Goal: Transaction & Acquisition: Purchase product/service

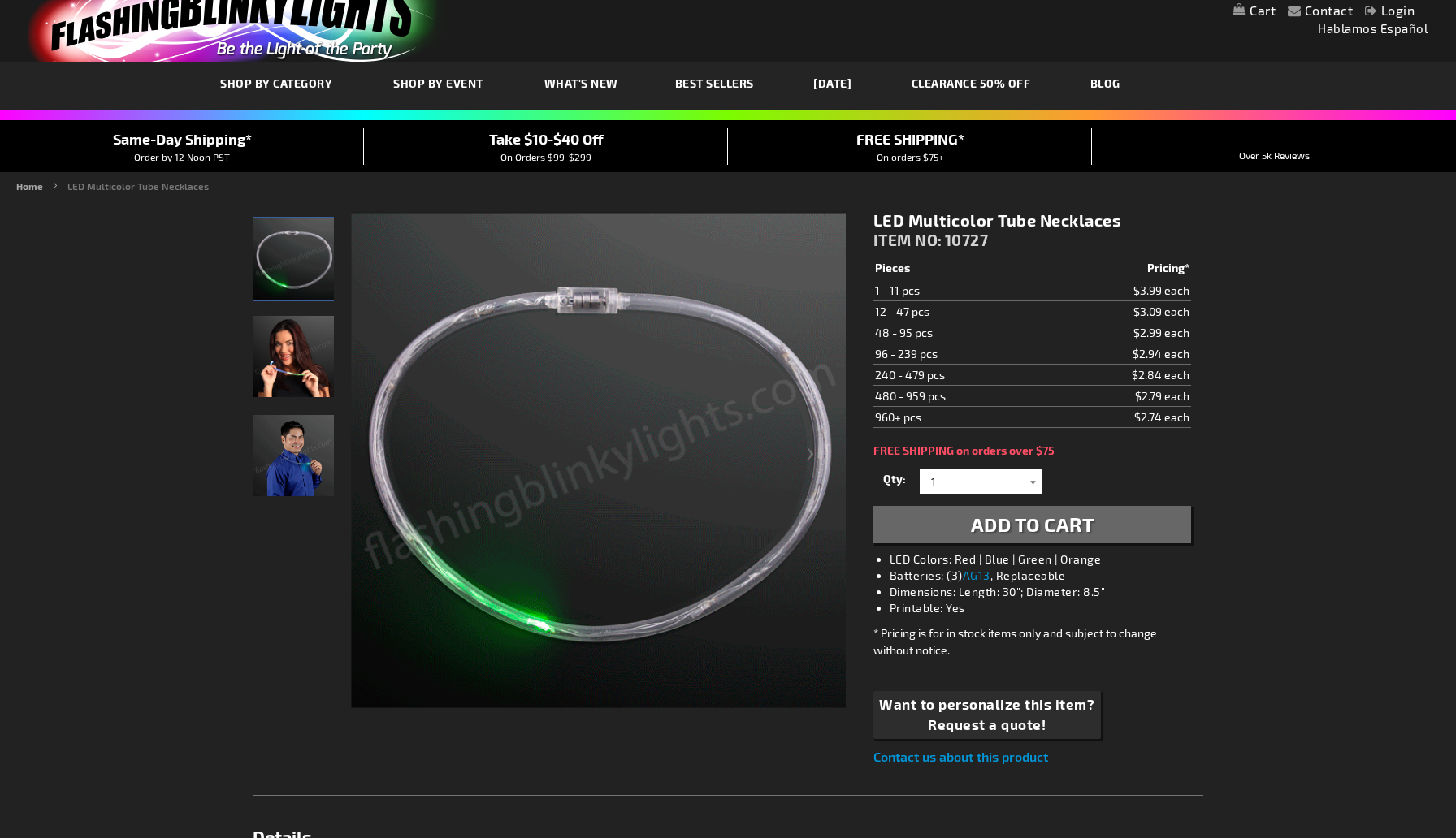
click at [1037, 489] on div at bounding box center [1033, 481] width 16 height 24
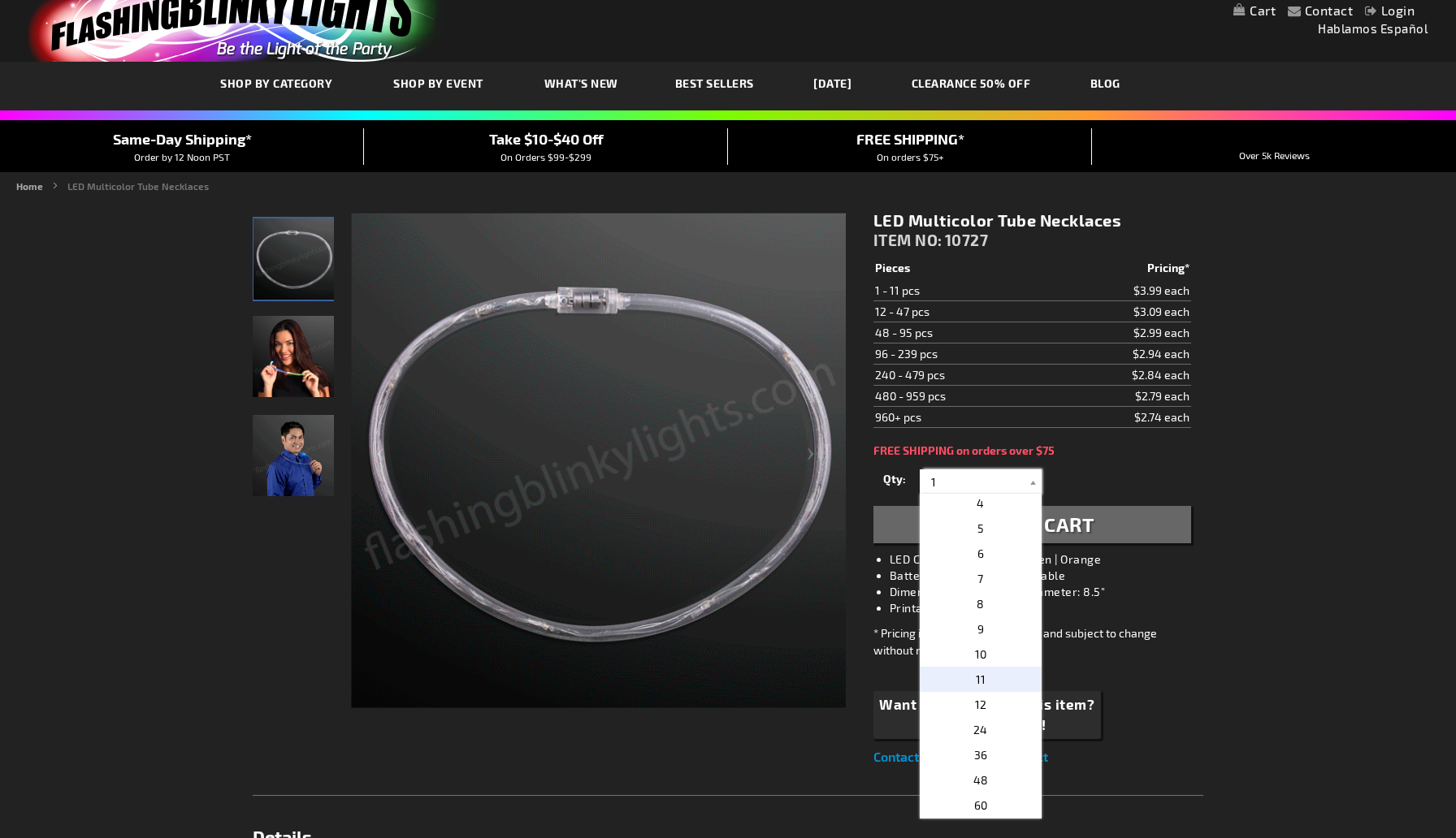
scroll to position [82, 0]
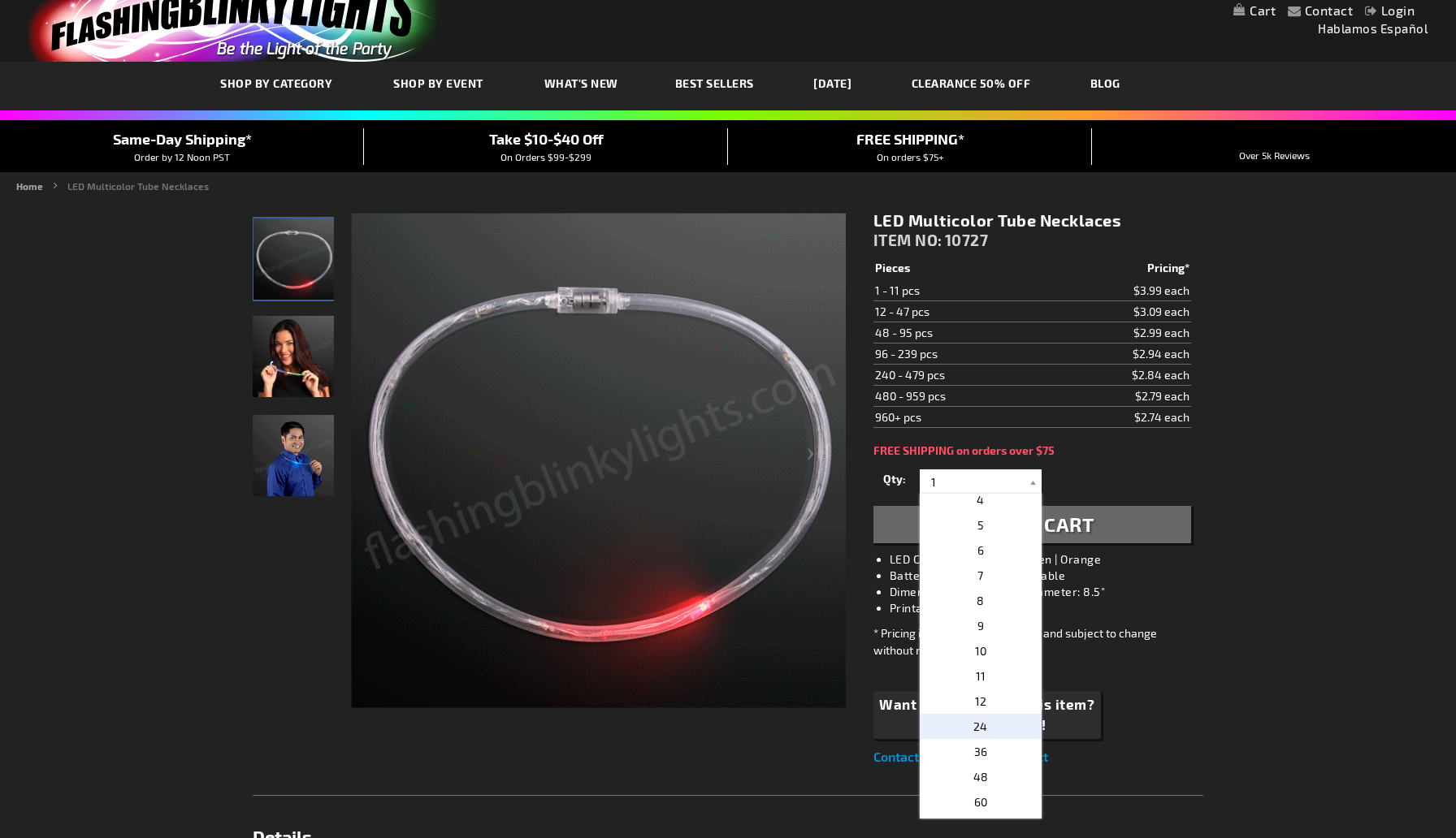
click at [985, 732] on span "24" at bounding box center [980, 727] width 13 height 13
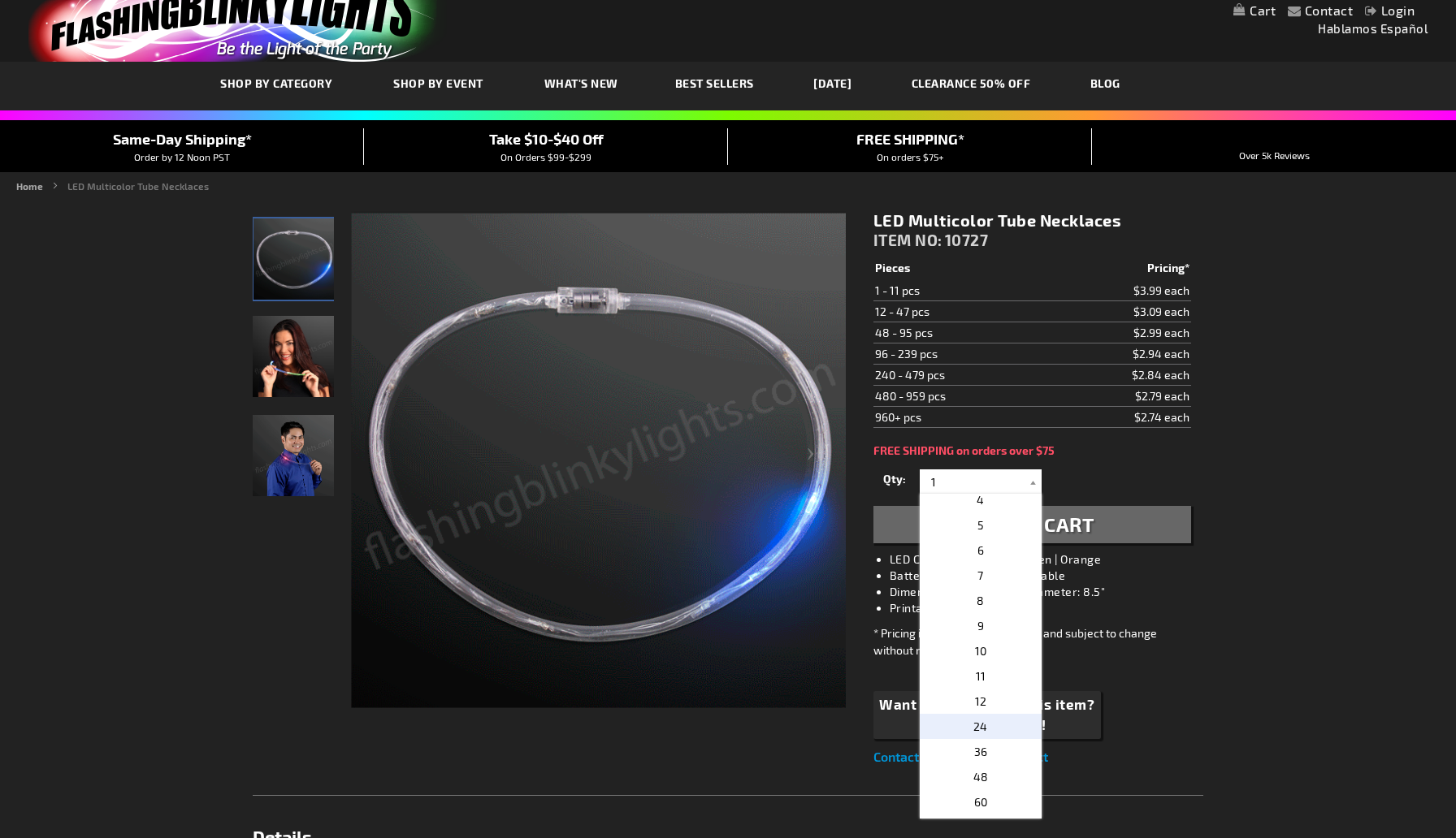
type input "24"
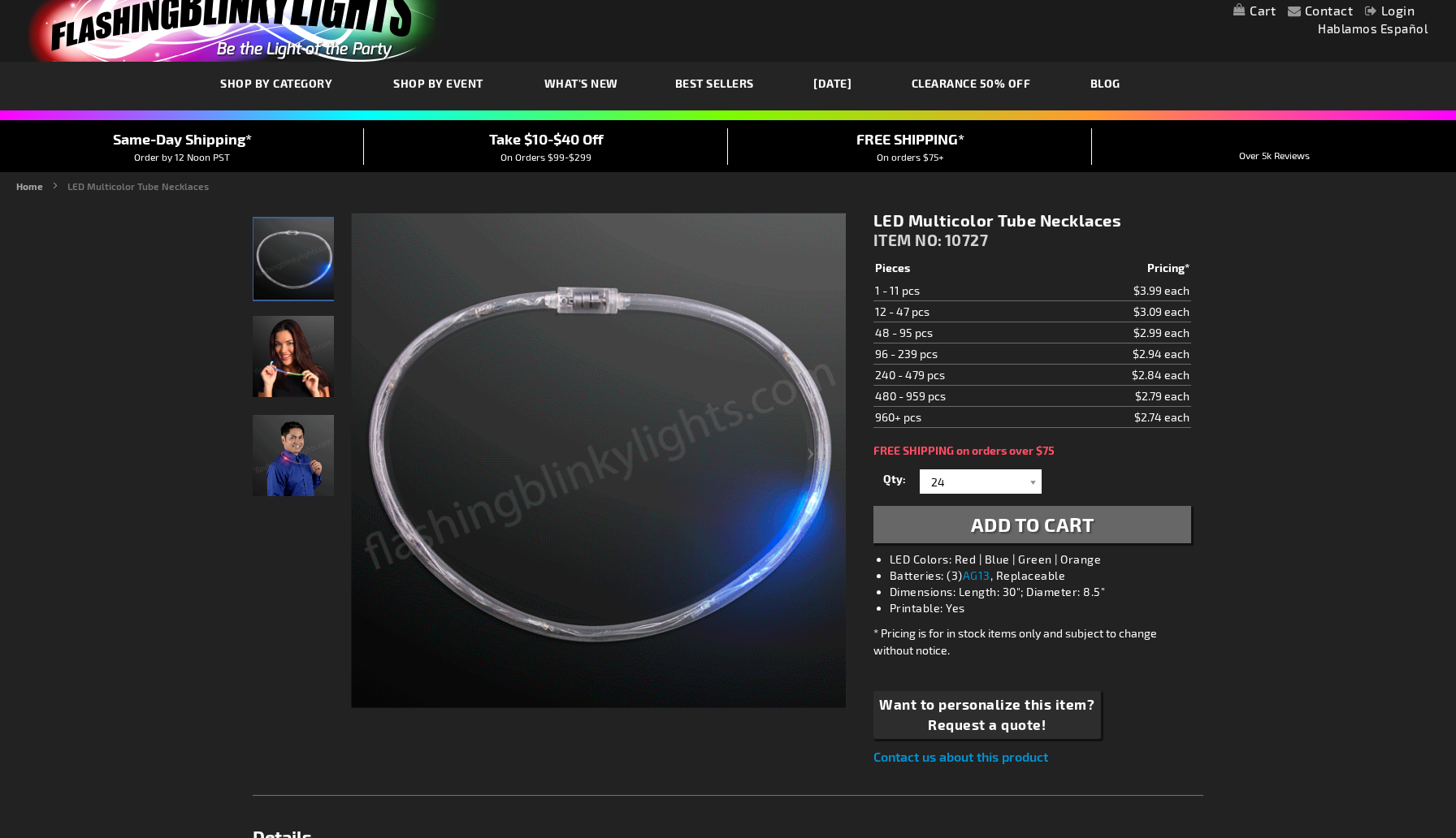
click at [1085, 534] on span "Add to Cart" at bounding box center [1032, 524] width 124 height 24
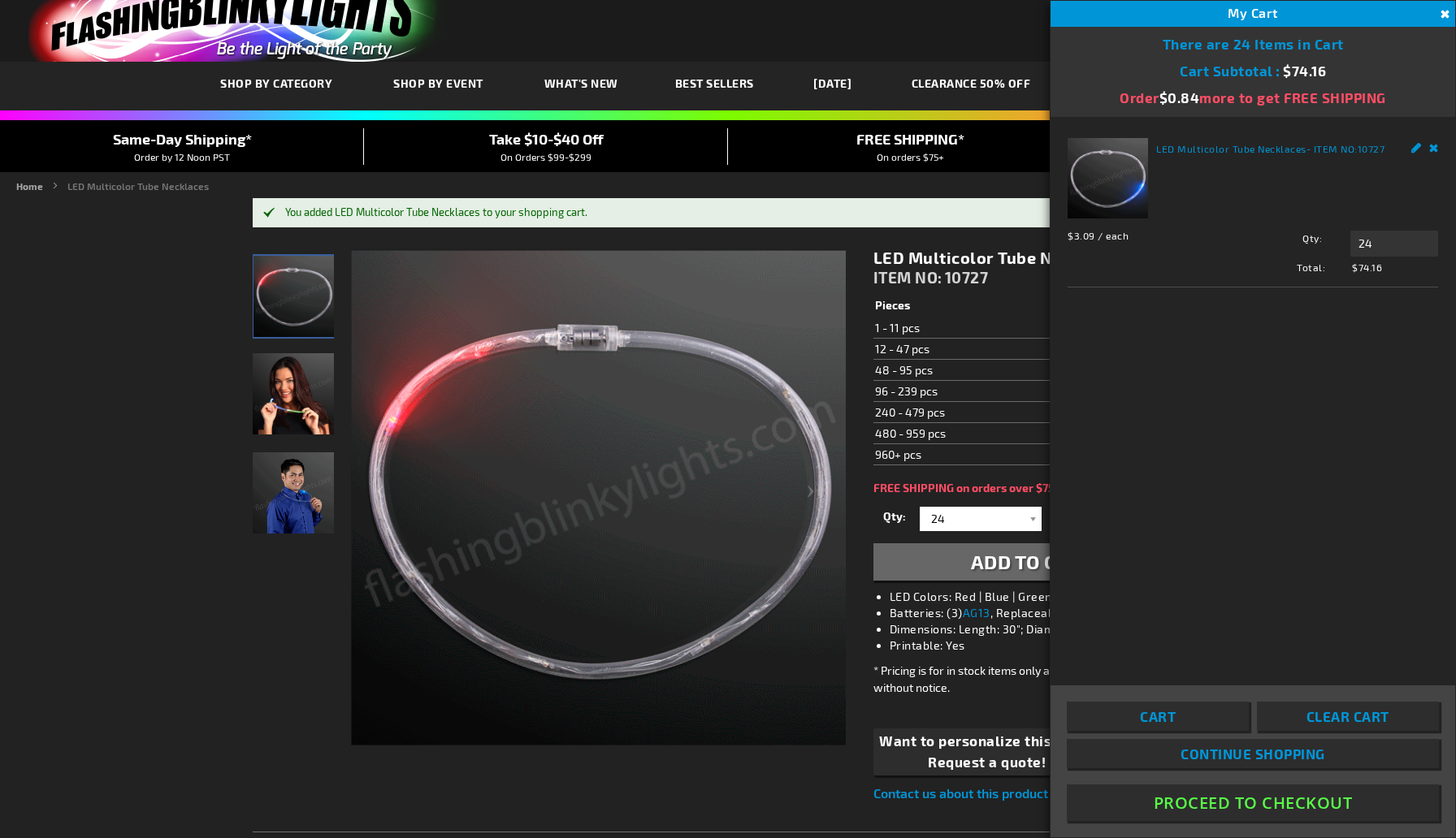
click at [1270, 799] on button "Proceed To Checkout" at bounding box center [1253, 803] width 372 height 36
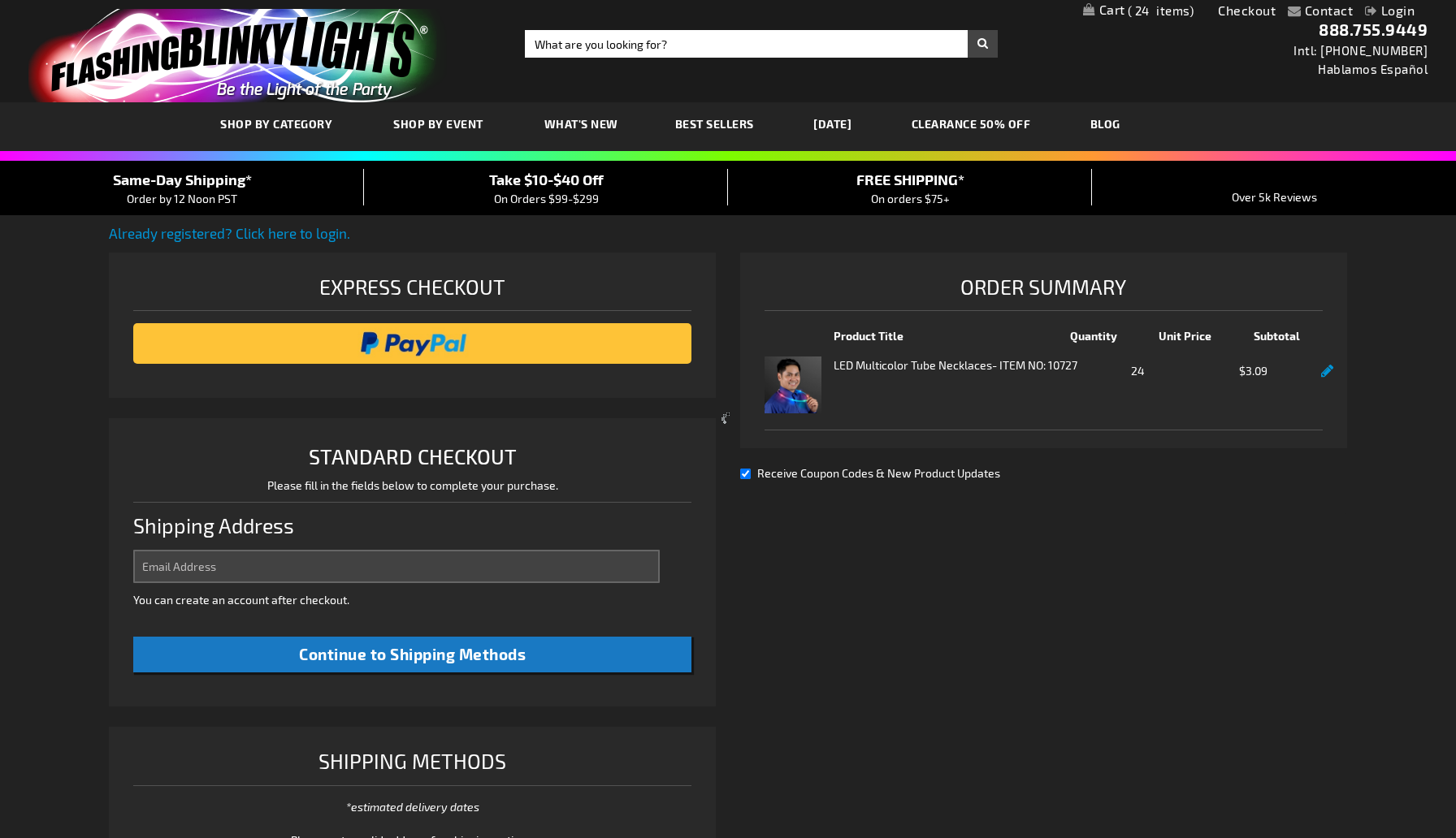
select select "US"
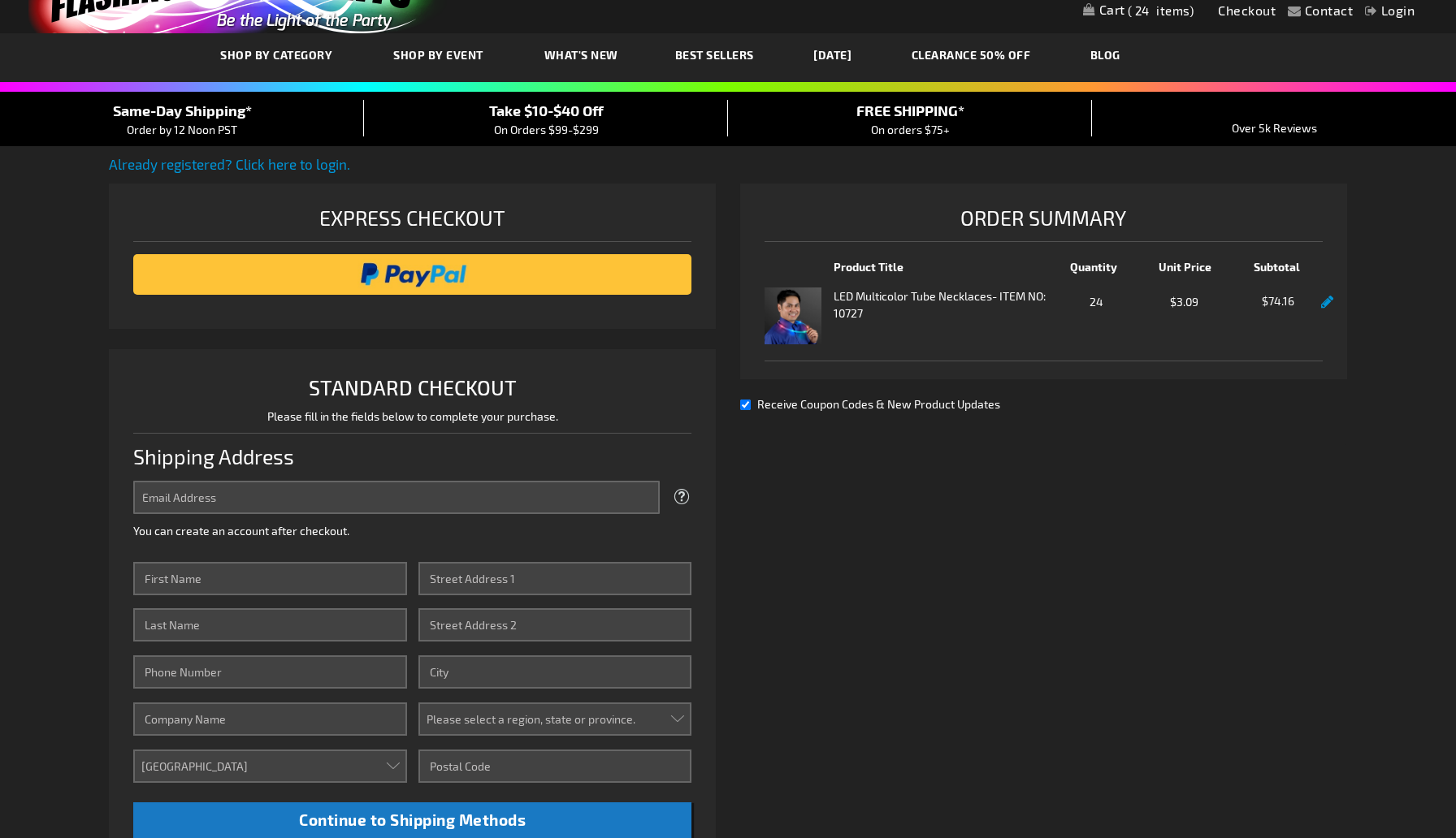
scroll to position [79, 0]
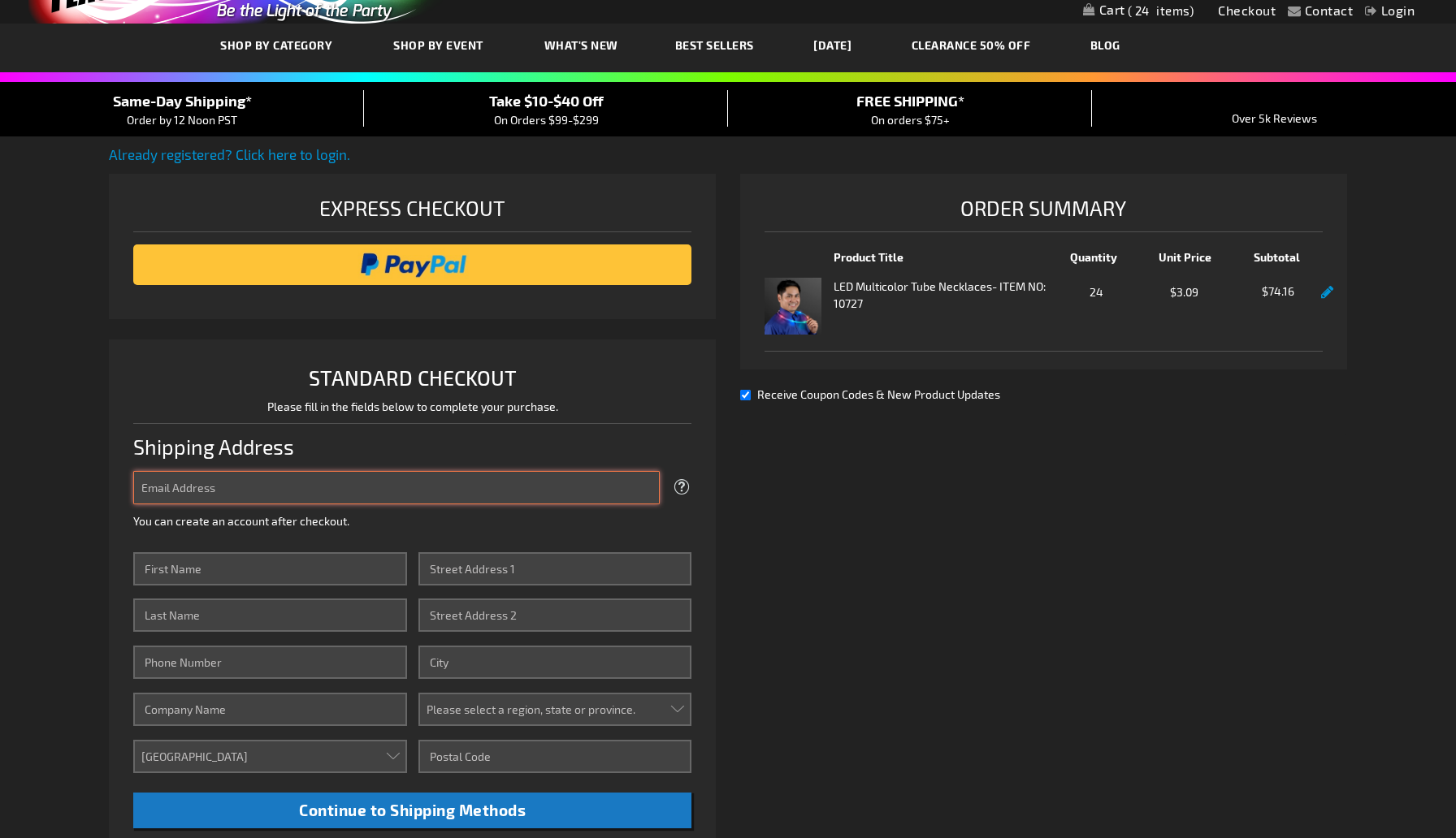
click at [403, 492] on input "Email Address" at bounding box center [396, 488] width 526 height 34
type input "[EMAIL_ADDRESS][DOMAIN_NAME]"
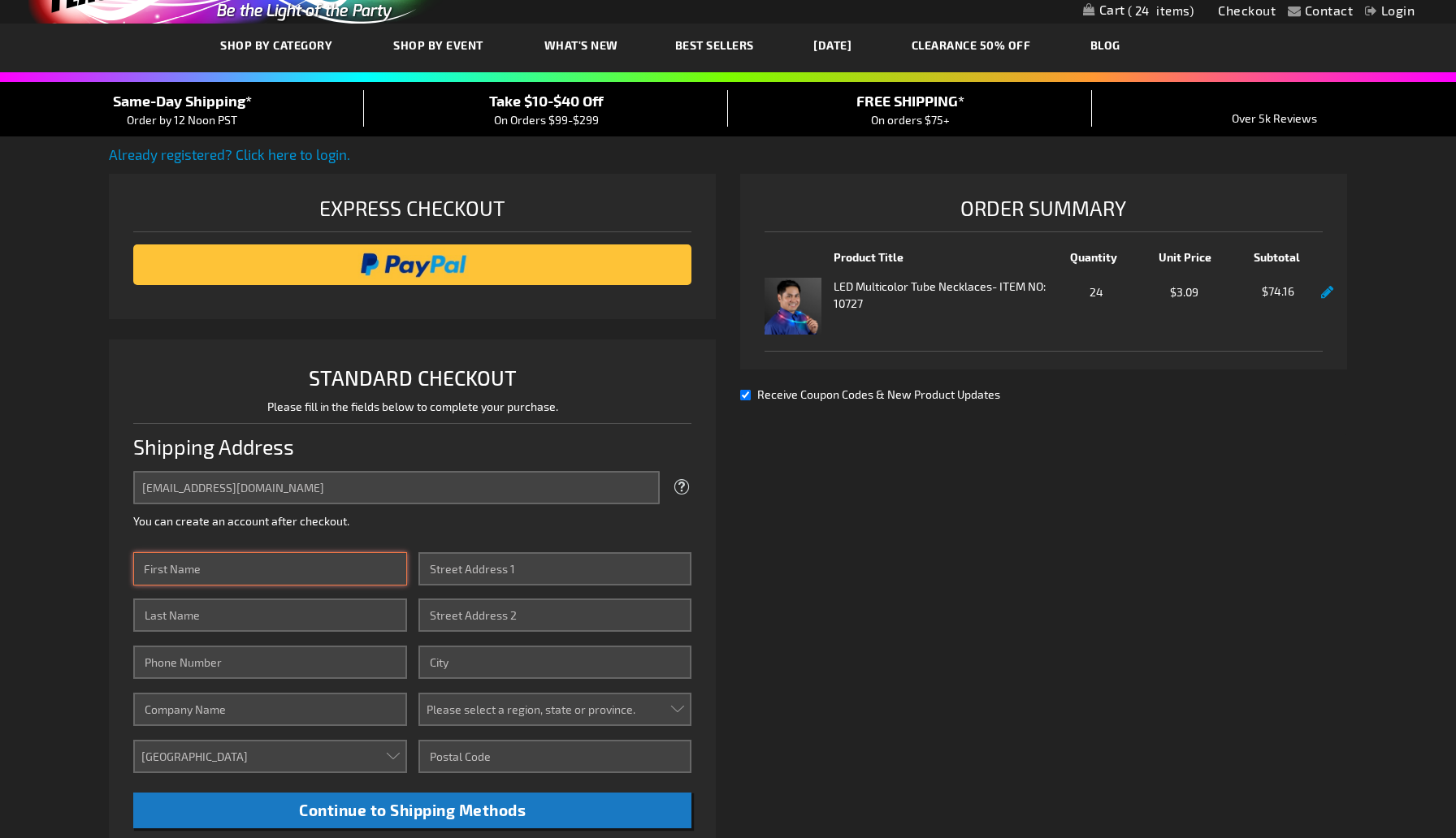
click at [309, 570] on input "First Name" at bounding box center [270, 568] width 273 height 34
type input "Berwyn"
click at [339, 612] on input "Last Name" at bounding box center [270, 615] width 273 height 34
type input "Ito"
click at [469, 566] on input "Street Address: Line 1" at bounding box center [555, 568] width 273 height 34
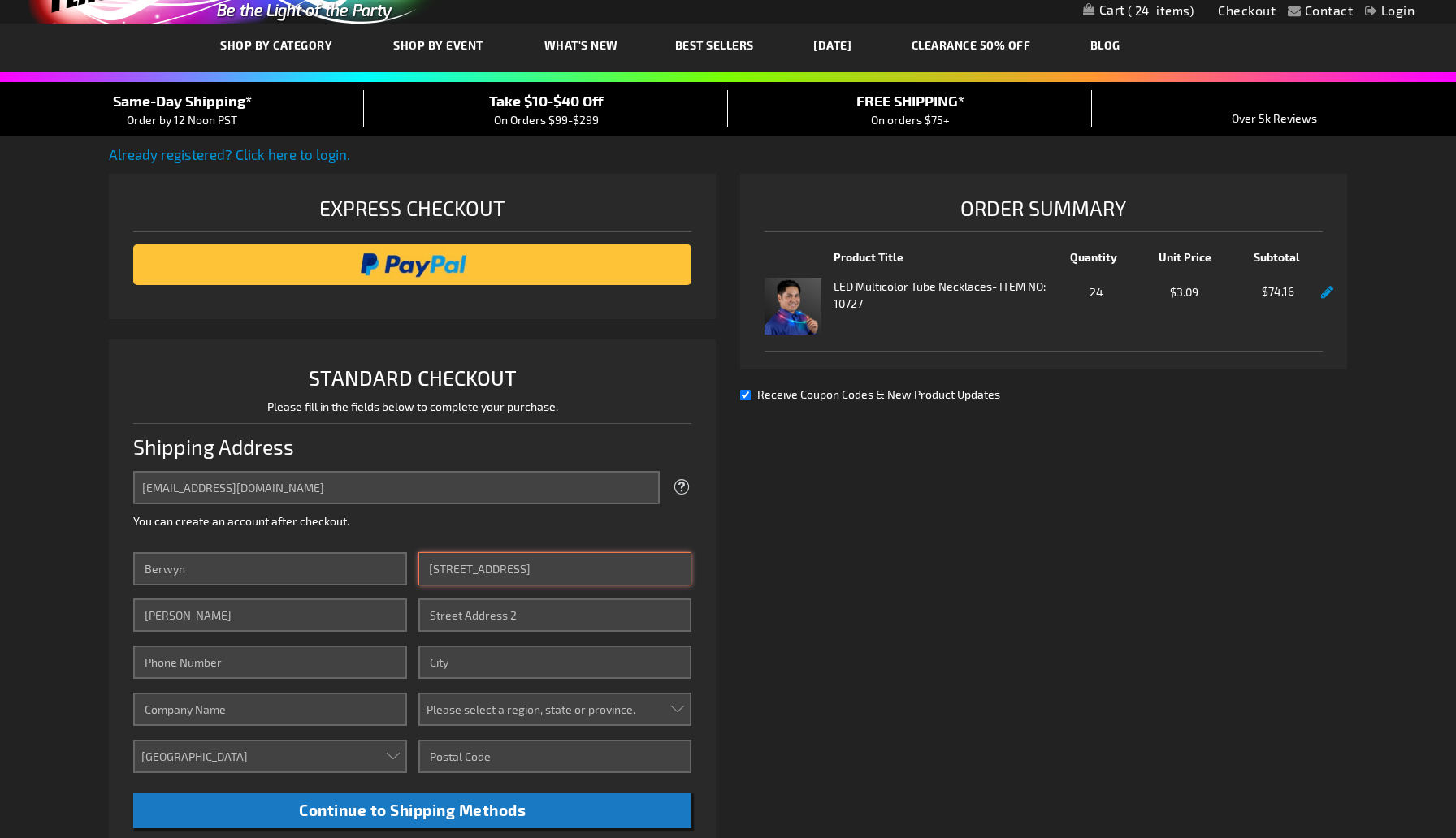
type input "309 Puiwa Road"
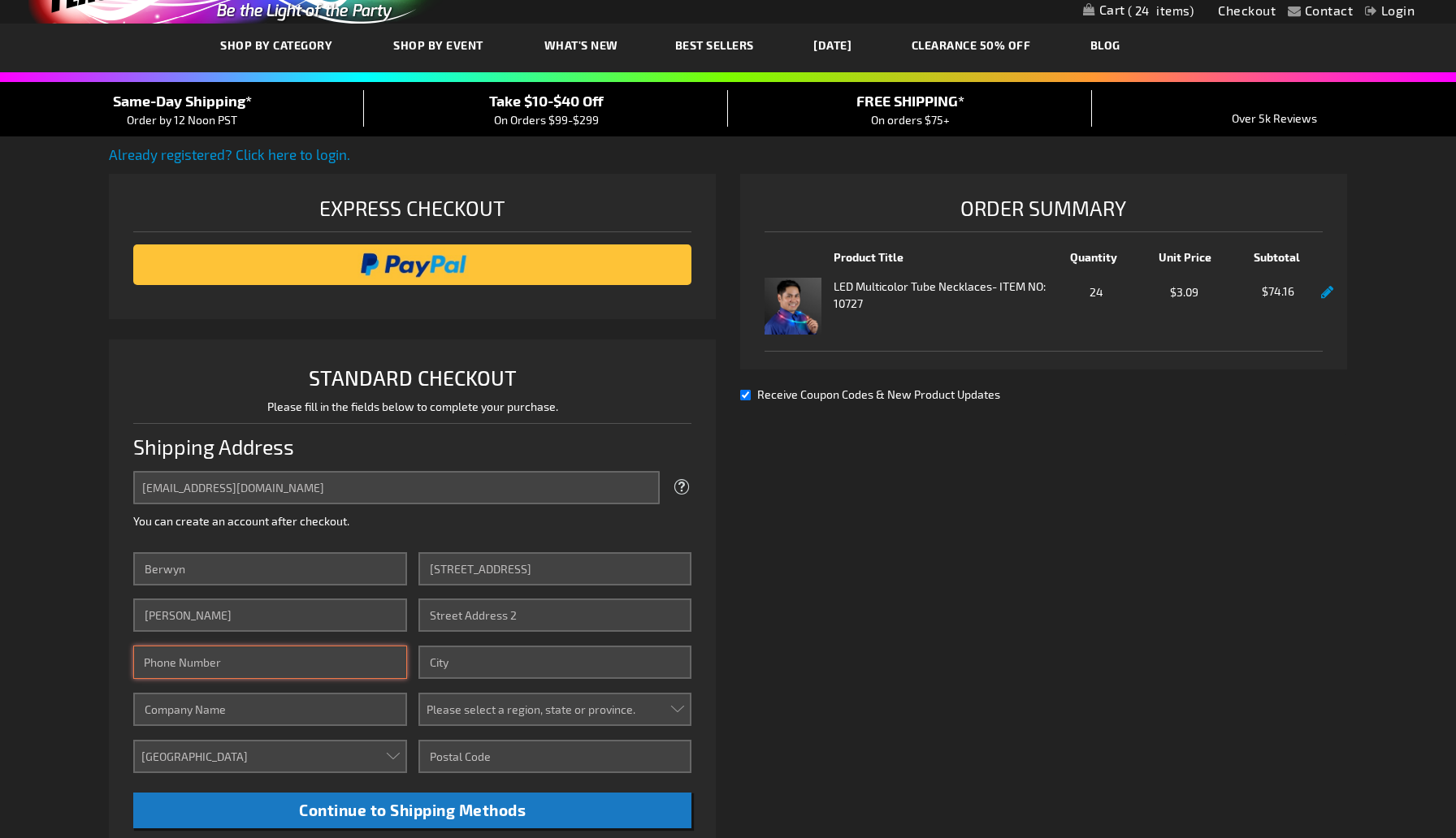
click at [282, 660] on input "Phone Number" at bounding box center [270, 662] width 273 height 34
type input "8088642936"
click at [491, 670] on input "City" at bounding box center [555, 662] width 273 height 34
type input "Honolulu"
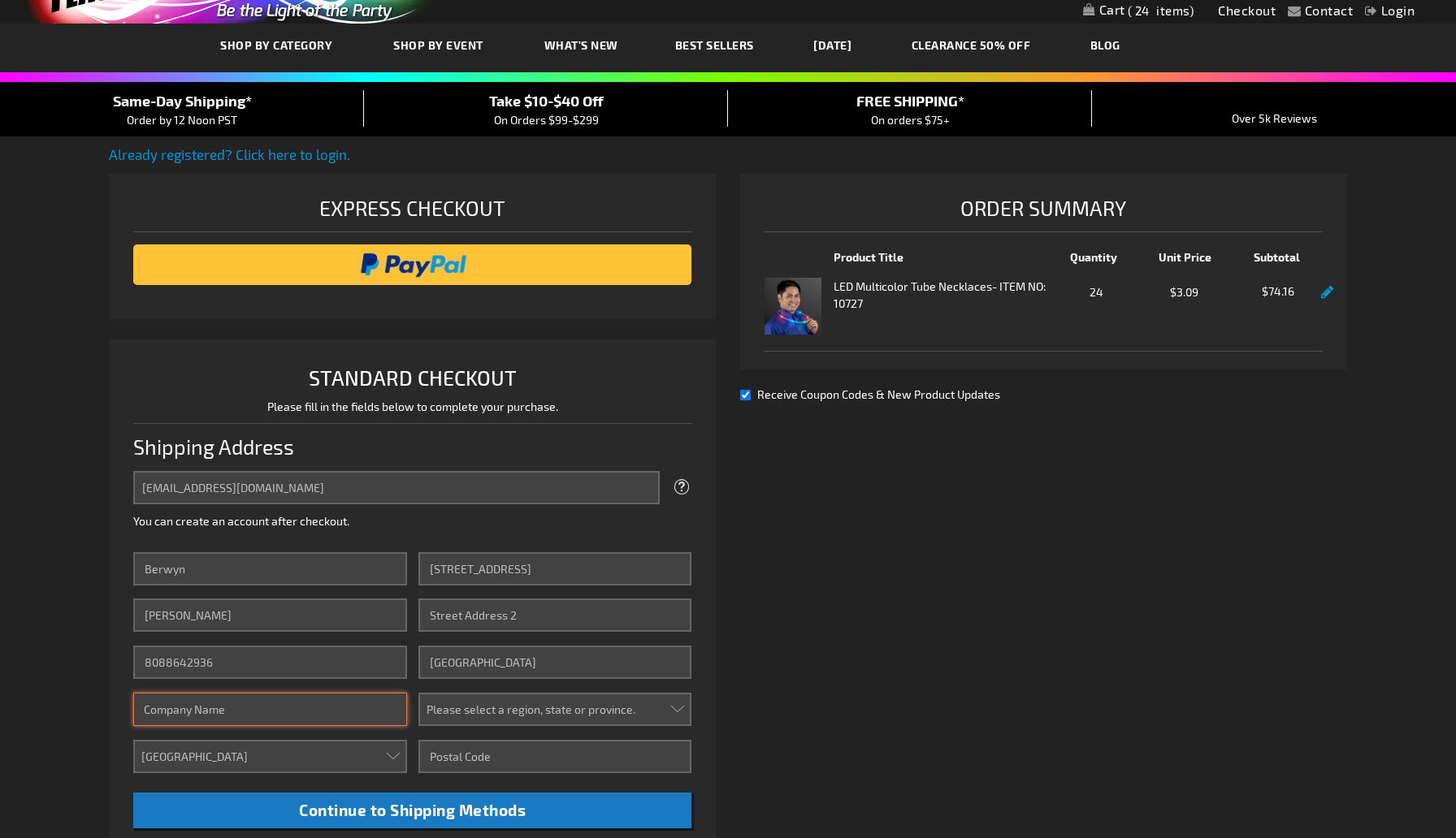
click at [294, 707] on input "Company" at bounding box center [270, 709] width 273 height 34
click at [467, 716] on select "Please select a region, state or province. Alabama Alaska Arizona Arkansas Cali…" at bounding box center [555, 709] width 273 height 34
select select "21"
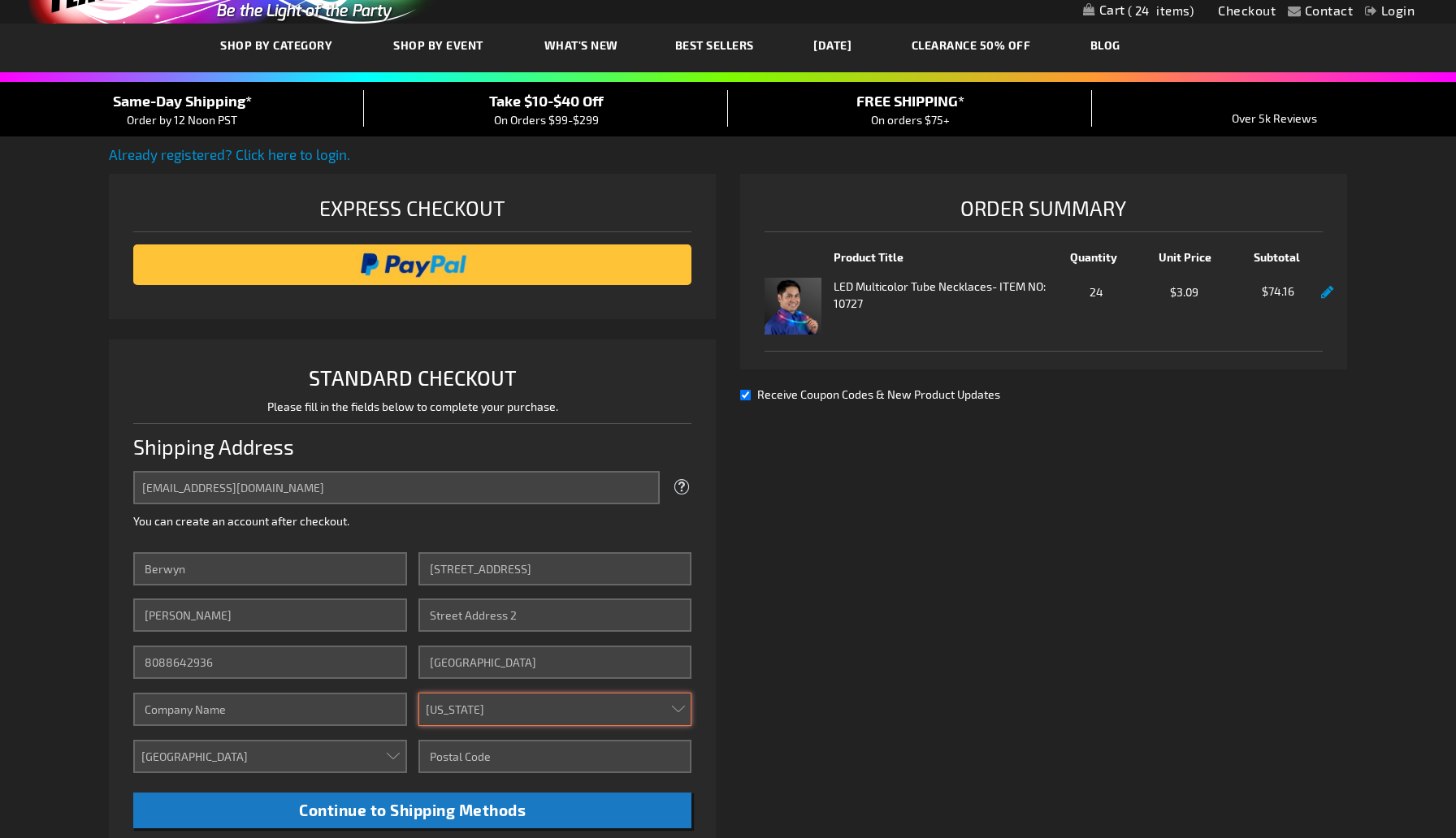
click at [418, 693] on select "Please select a region, state or province. Alabama Alaska Arizona Arkansas Cali…" at bounding box center [555, 709] width 273 height 34
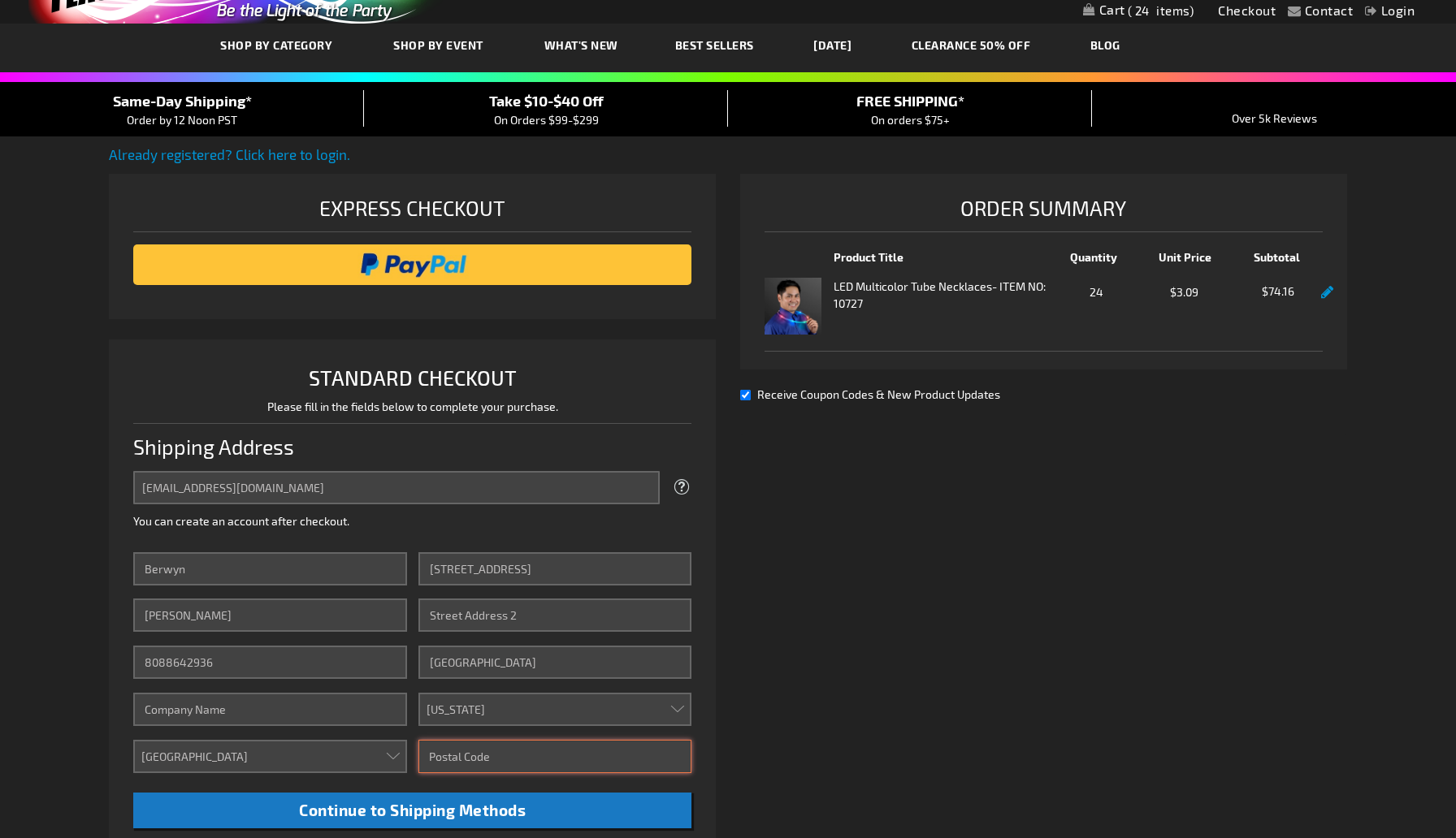
click at [456, 761] on input "Zip/Postal Code" at bounding box center [555, 756] width 273 height 34
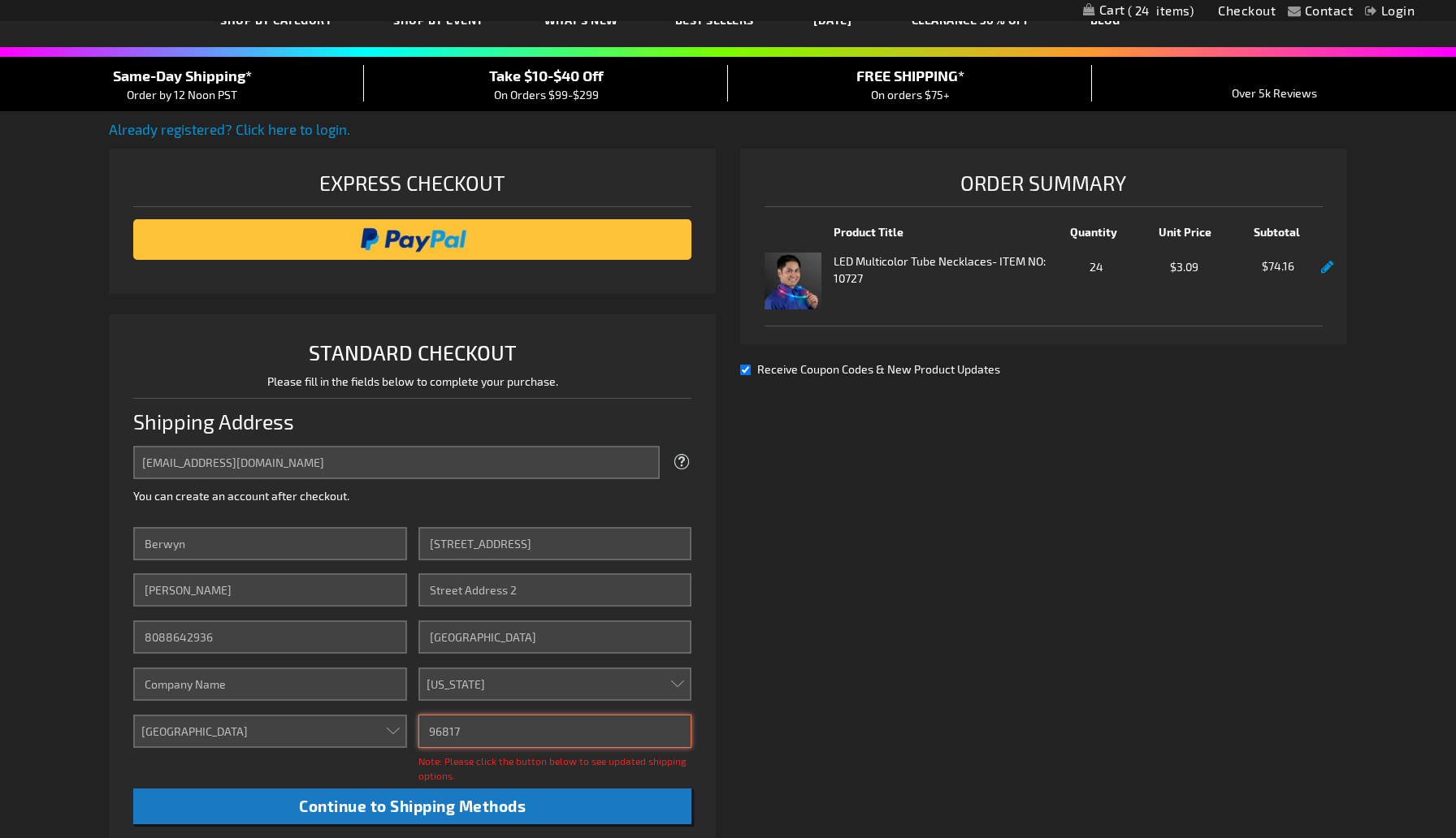
scroll to position [140, 0]
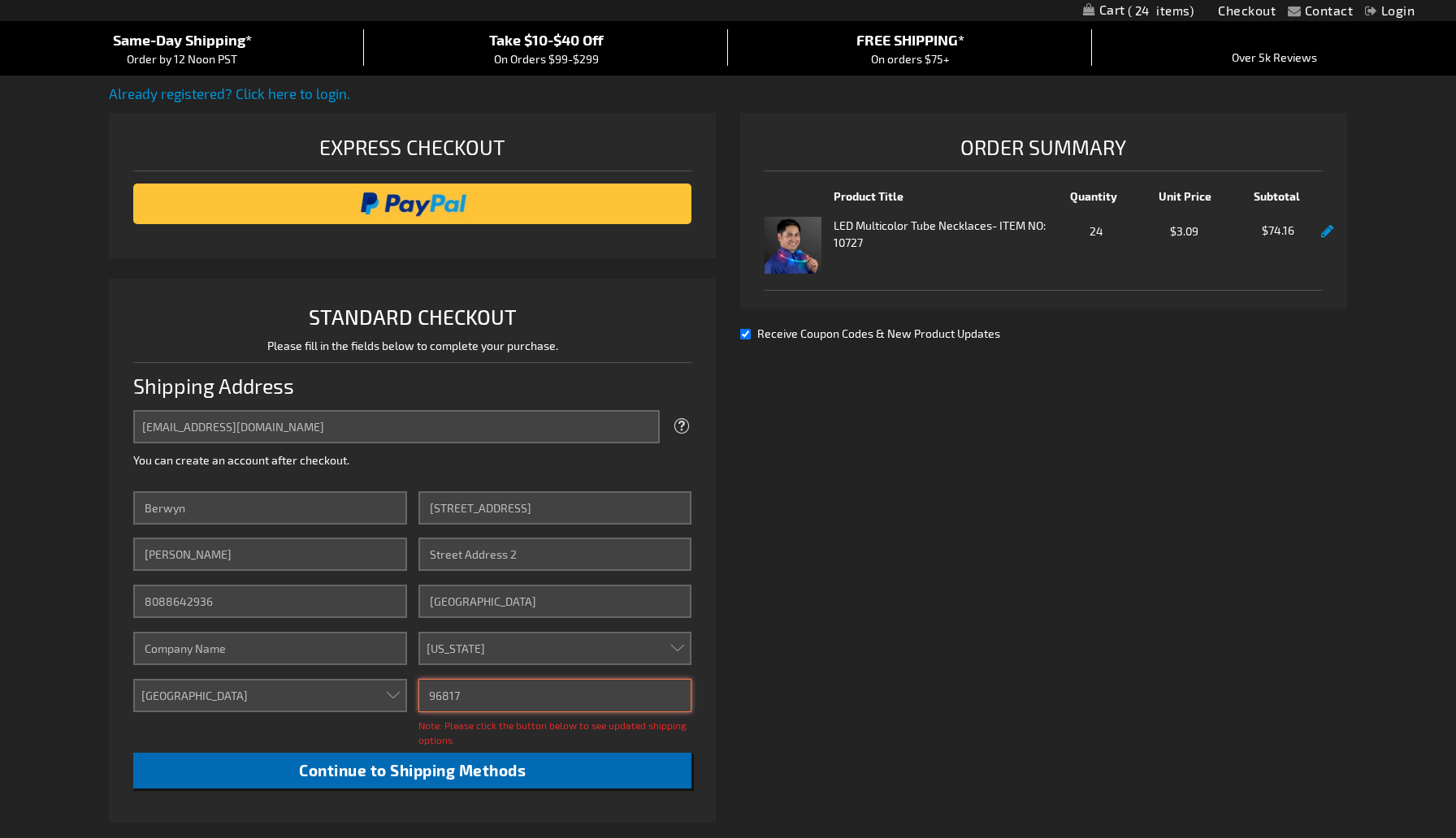
type input "96817"
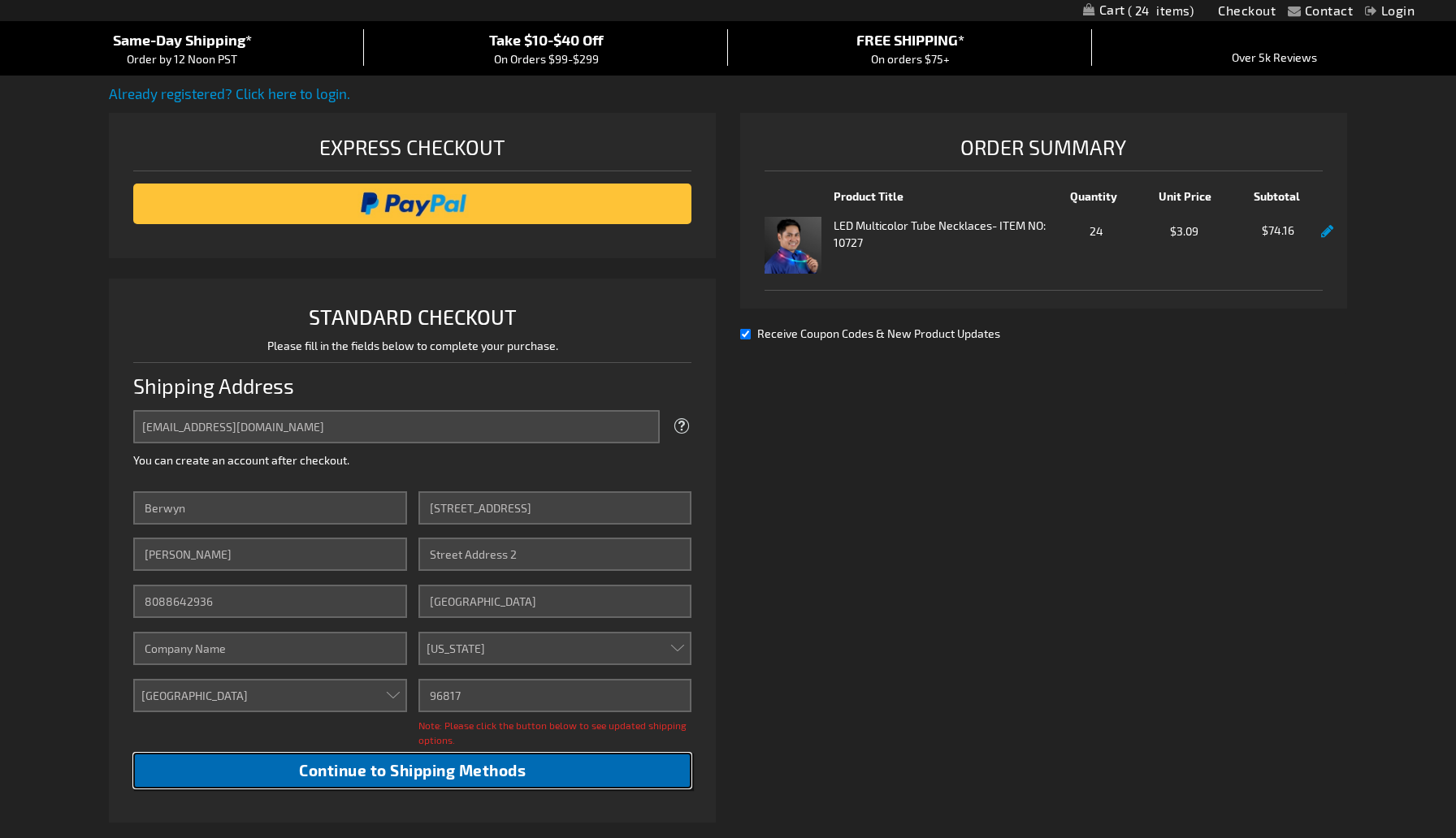
click at [447, 776] on span "Continue to Shipping Methods" at bounding box center [412, 770] width 227 height 18
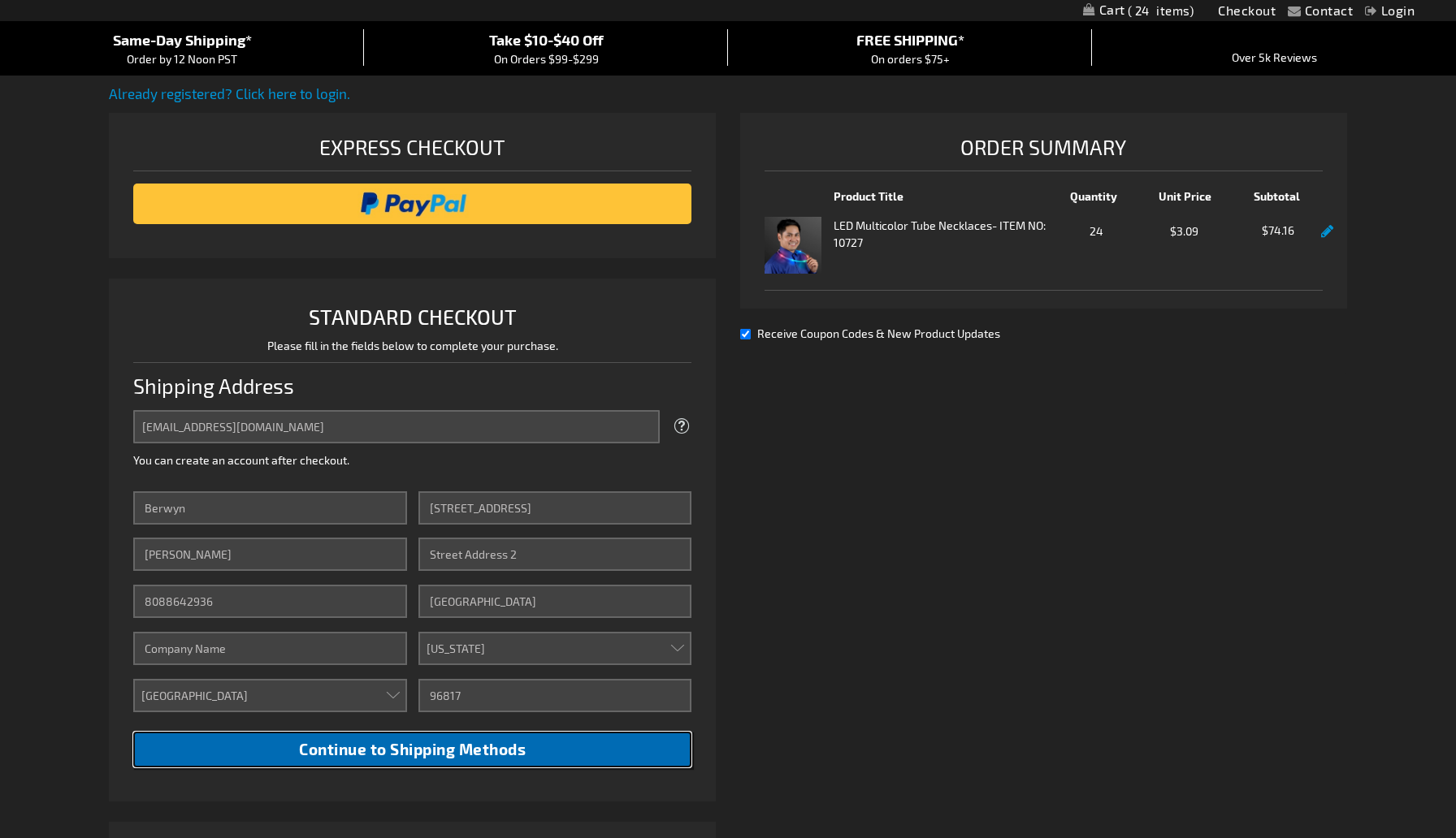
click at [478, 751] on span "Continue to Shipping Methods" at bounding box center [412, 749] width 227 height 18
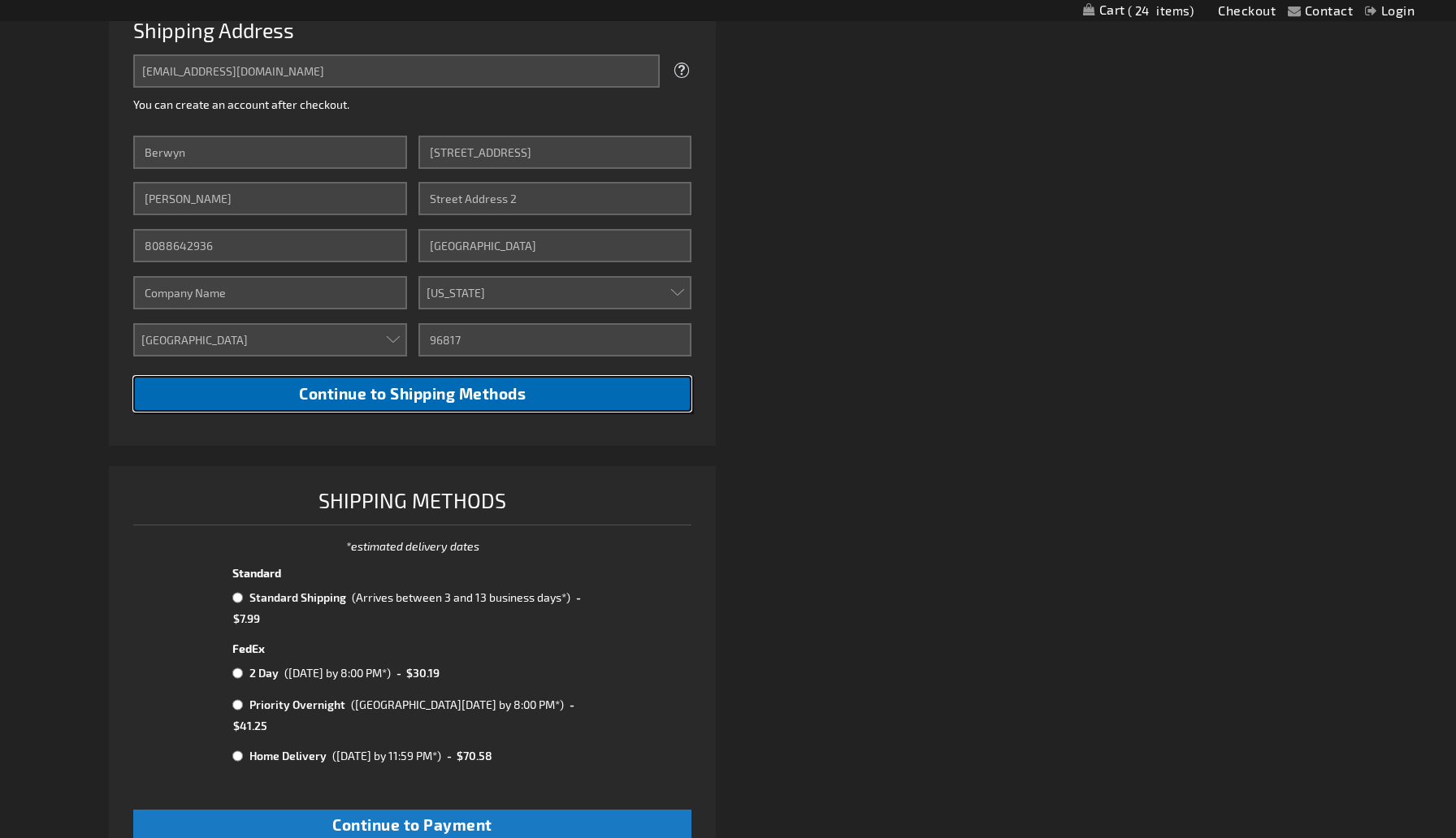
scroll to position [548, 0]
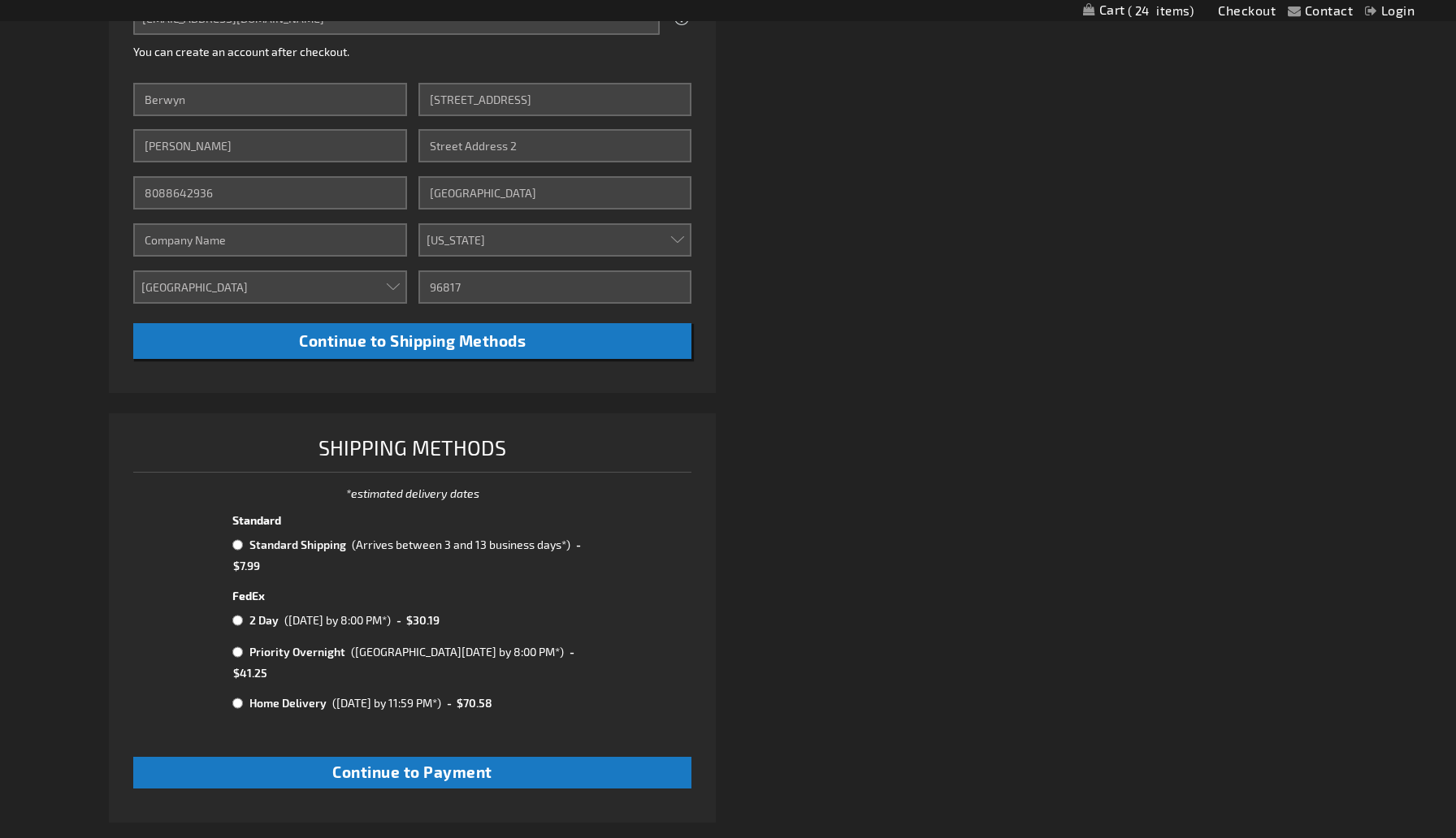
click at [241, 550] on input "radio" at bounding box center [237, 545] width 11 height 13
radio input "true"
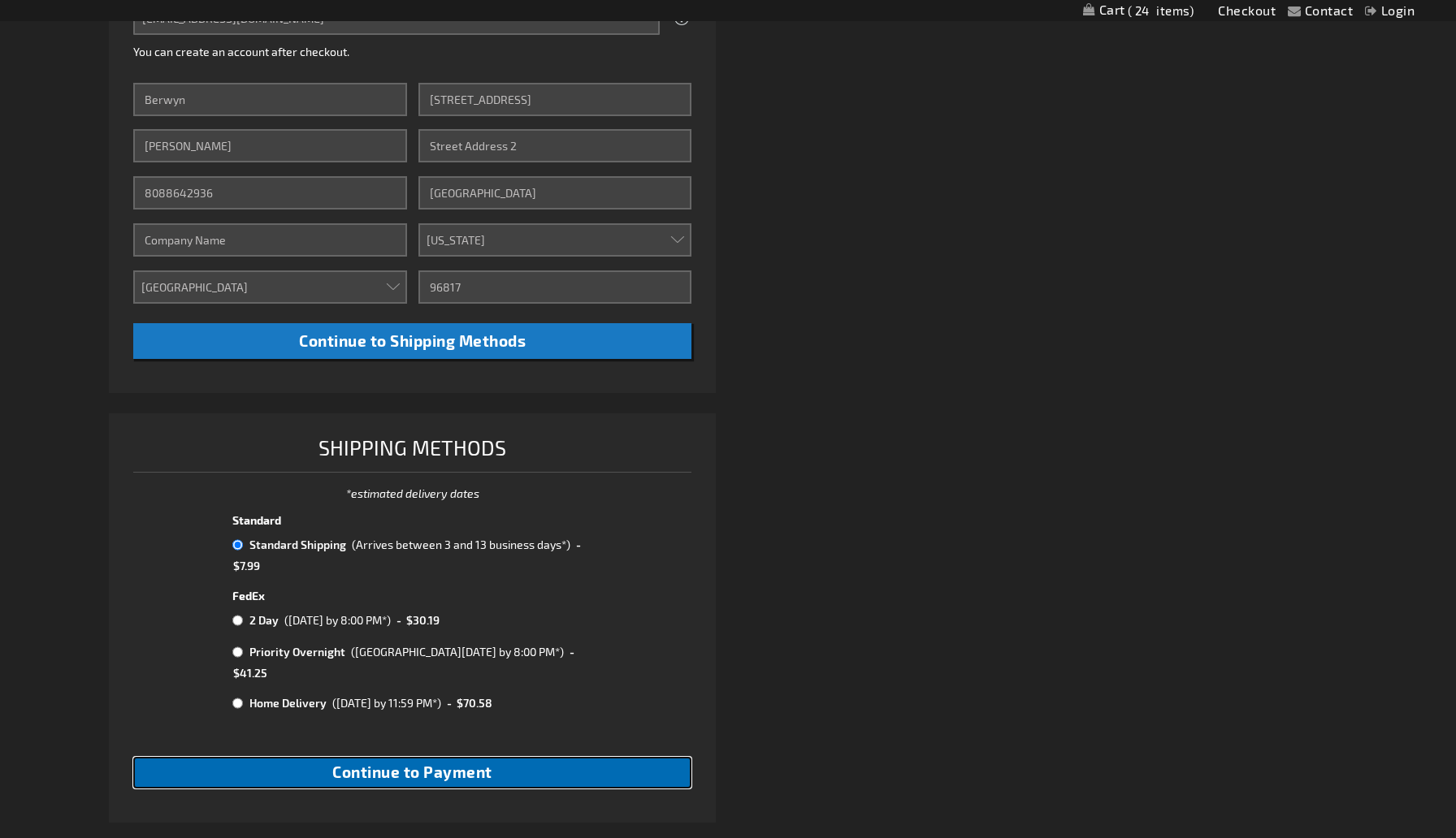
click at [420, 763] on span "Continue to Payment" at bounding box center [412, 772] width 160 height 18
checkbox input "true"
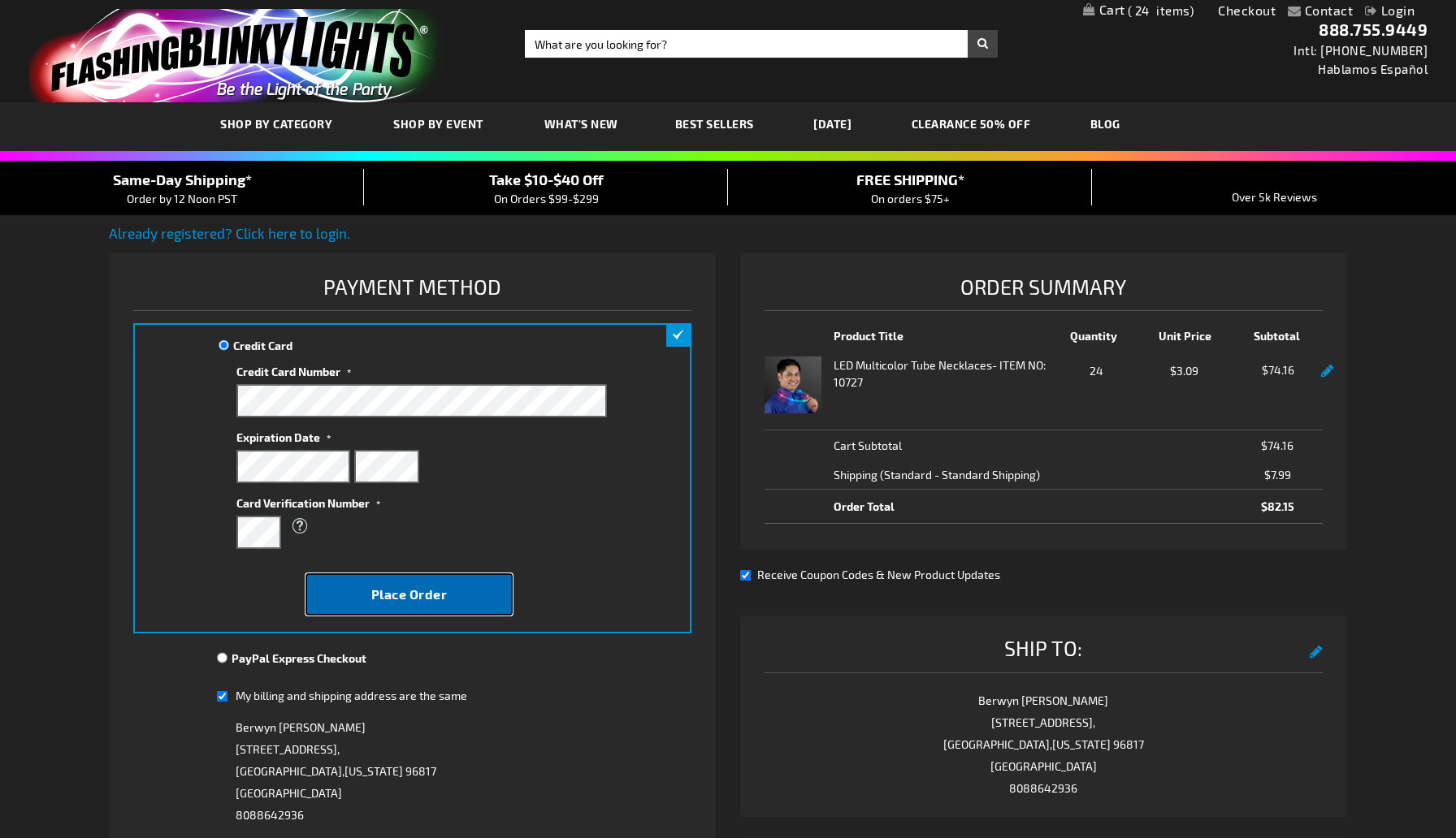
click at [482, 598] on button "Place Order" at bounding box center [409, 594] width 207 height 42
